Goal: Information Seeking & Learning: Learn about a topic

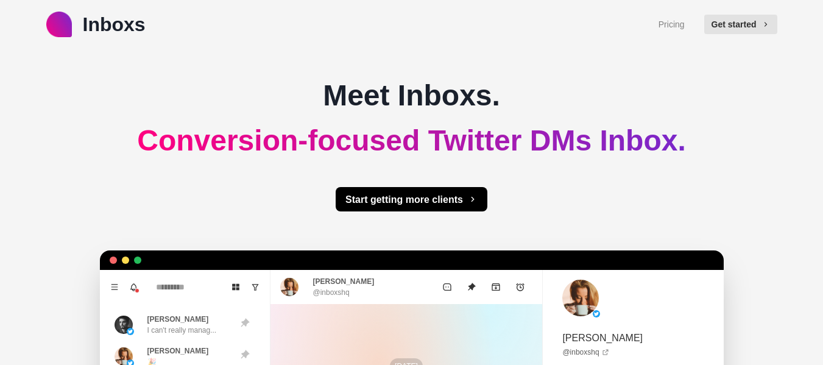
click at [281, 94] on div "Meet Inboxs. Conversion-focused Twitter DMs Inbox. Start getting more clients B…" at bounding box center [412, 342] width 604 height 587
click at [685, 29] on link "Pricing" at bounding box center [671, 24] width 26 height 13
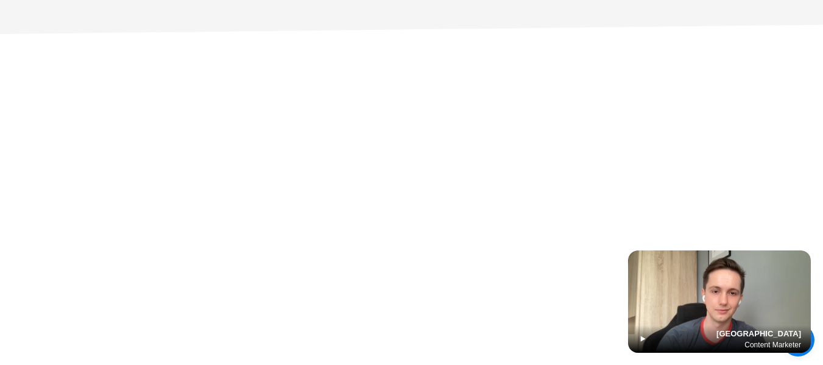
type textarea "*"
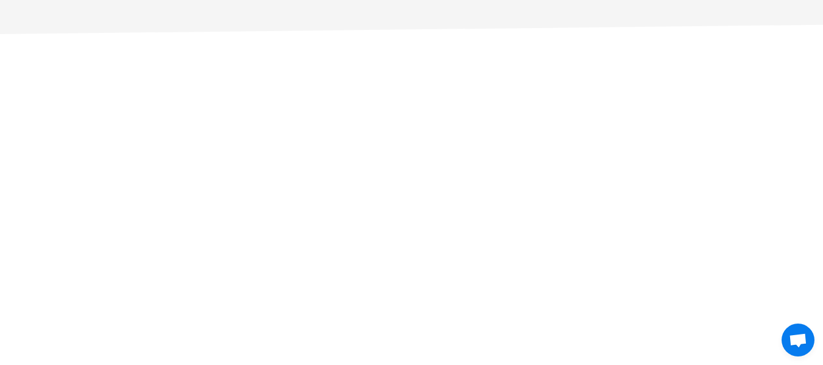
scroll to position [3898, 0]
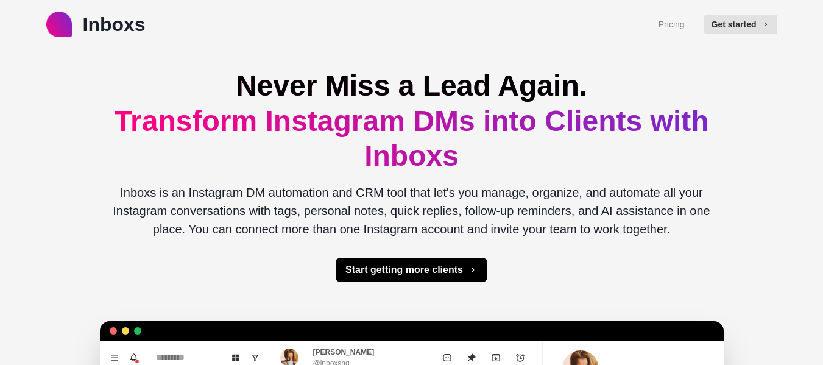
click at [446, 140] on h1 "Never Miss a Lead Again. Transform Instagram DMs into Clients with Inboxs" at bounding box center [412, 120] width 604 height 105
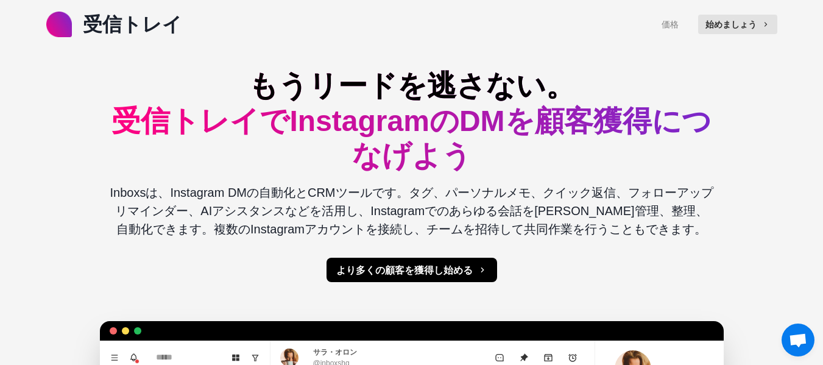
click at [568, 172] on h1 "もうリードを逃さない。 受信トレイでInstagramのDMを顧客獲得につなげよう" at bounding box center [412, 120] width 604 height 105
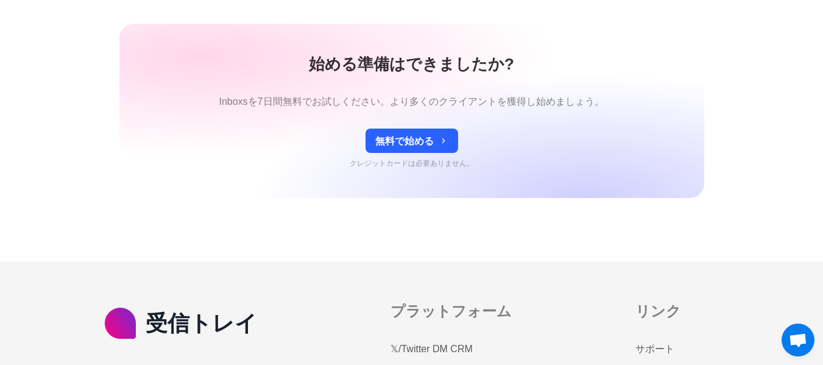
scroll to position [5366, 0]
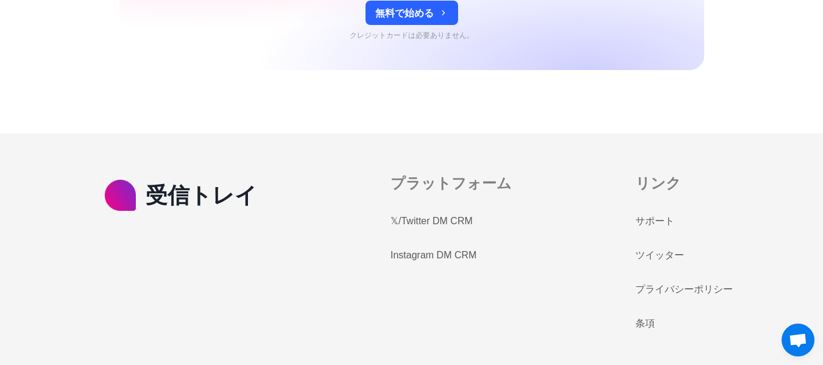
click at [412, 257] on font "Instagram DM CRM" at bounding box center [433, 255] width 86 height 10
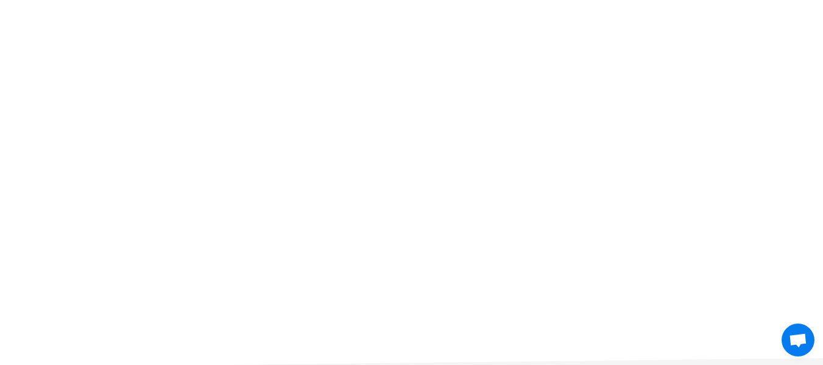
scroll to position [5388, 0]
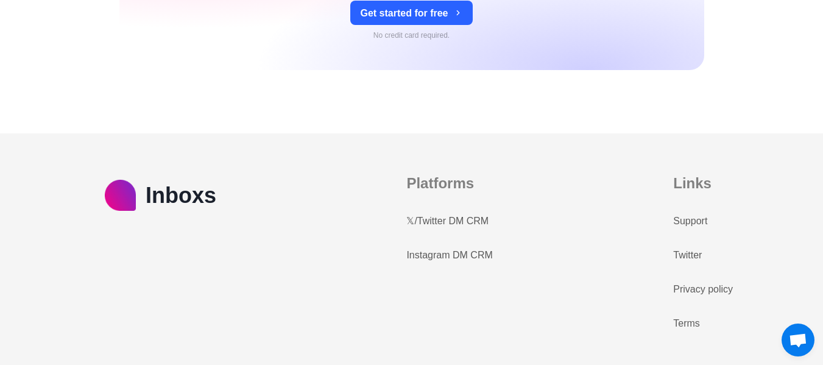
click at [437, 223] on link "𝕏/Twitter DM CRM" at bounding box center [447, 221] width 82 height 15
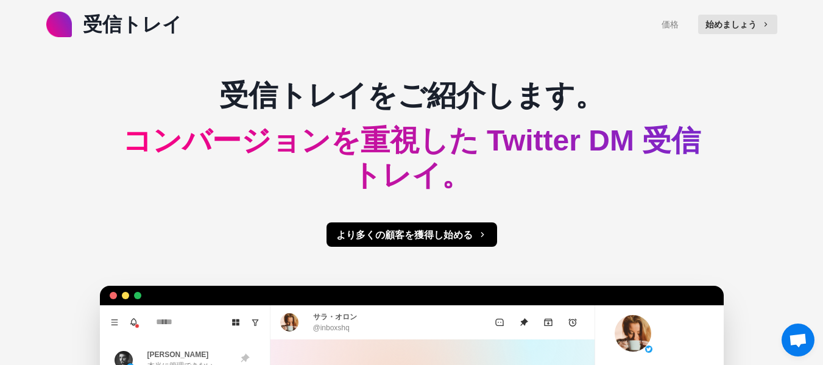
click at [619, 143] on font "コンバージョンを重視した Twitter DM 受信トレイ。" at bounding box center [411, 158] width 578 height 68
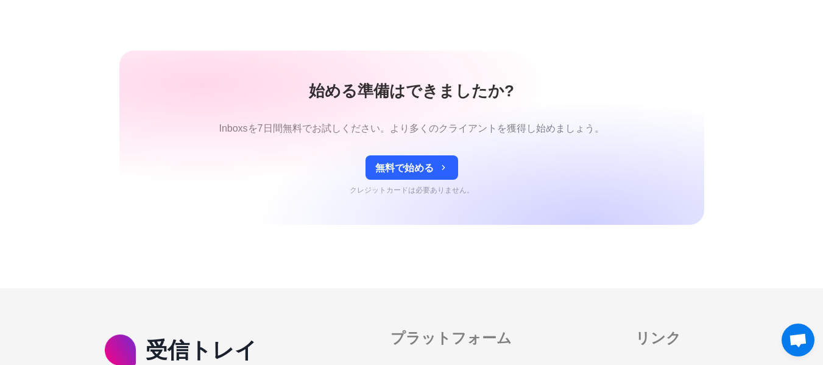
scroll to position [4828, 0]
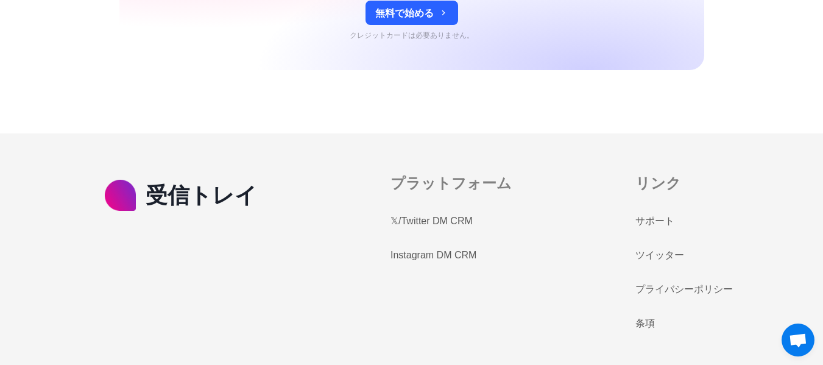
click at [459, 253] on font "Instagram DM CRM" at bounding box center [433, 255] width 86 height 10
type textarea "*"
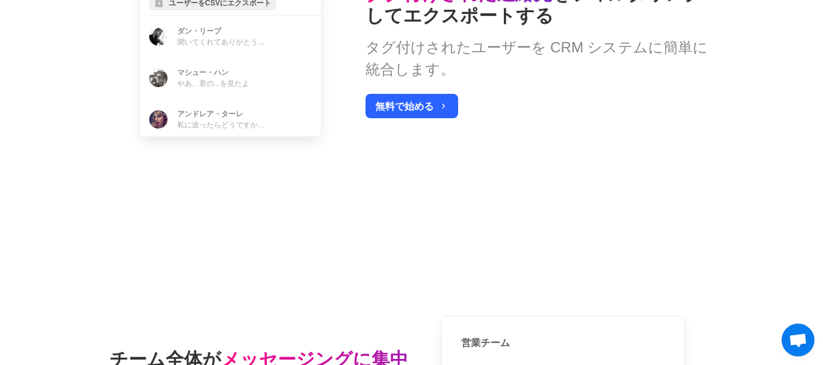
scroll to position [2924, 0]
